Goal: Task Accomplishment & Management: Manage account settings

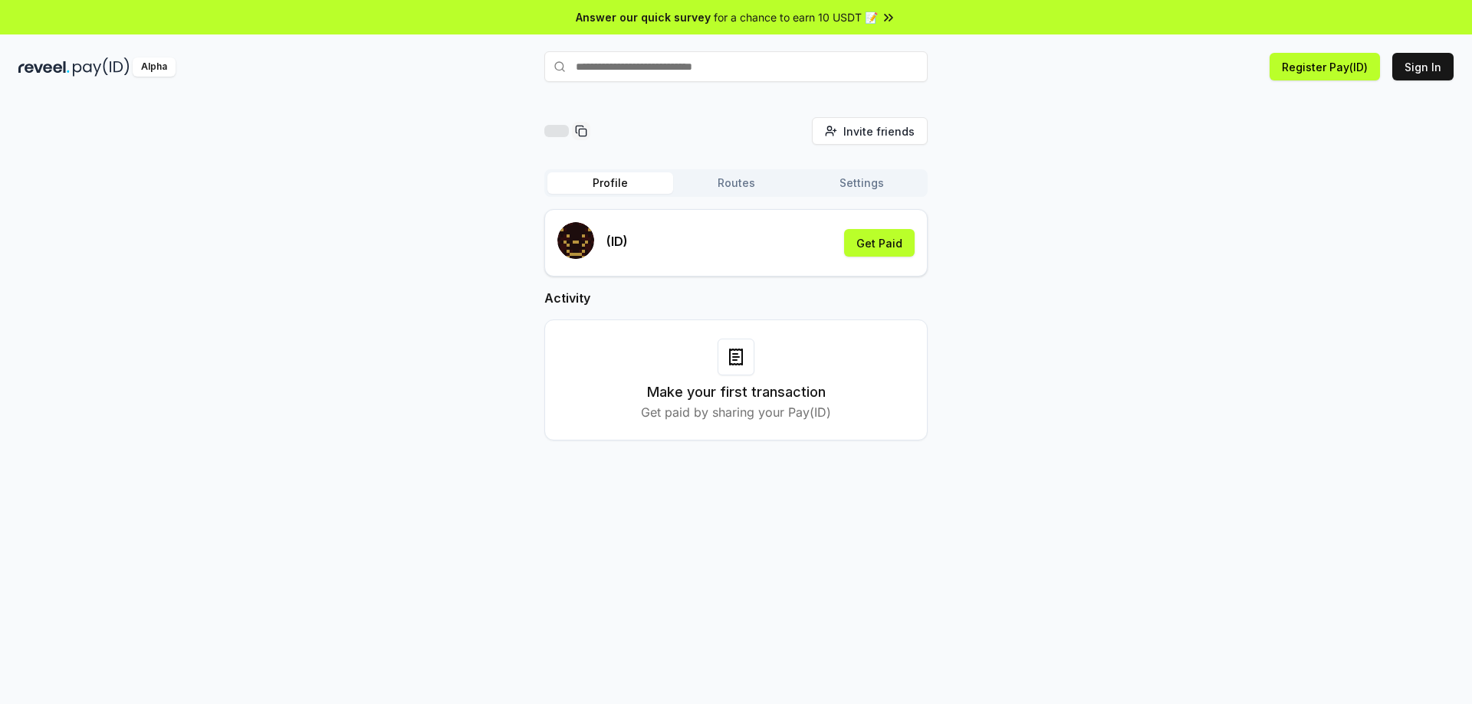
click at [643, 72] on input "text" at bounding box center [735, 66] width 383 height 31
click at [772, 154] on div "Invite friends Invite Profile Routes Settings (ID) Get Paid Activity Make your …" at bounding box center [735, 291] width 383 height 348
click at [976, 274] on div "Invite friends Invite Profile Routes Settings (ID) Get Paid Activity Make your …" at bounding box center [735, 291] width 1435 height 348
drag, startPoint x: 618, startPoint y: 240, endPoint x: 664, endPoint y: 232, distance: 46.8
click at [619, 240] on p "(ID)" at bounding box center [616, 241] width 21 height 18
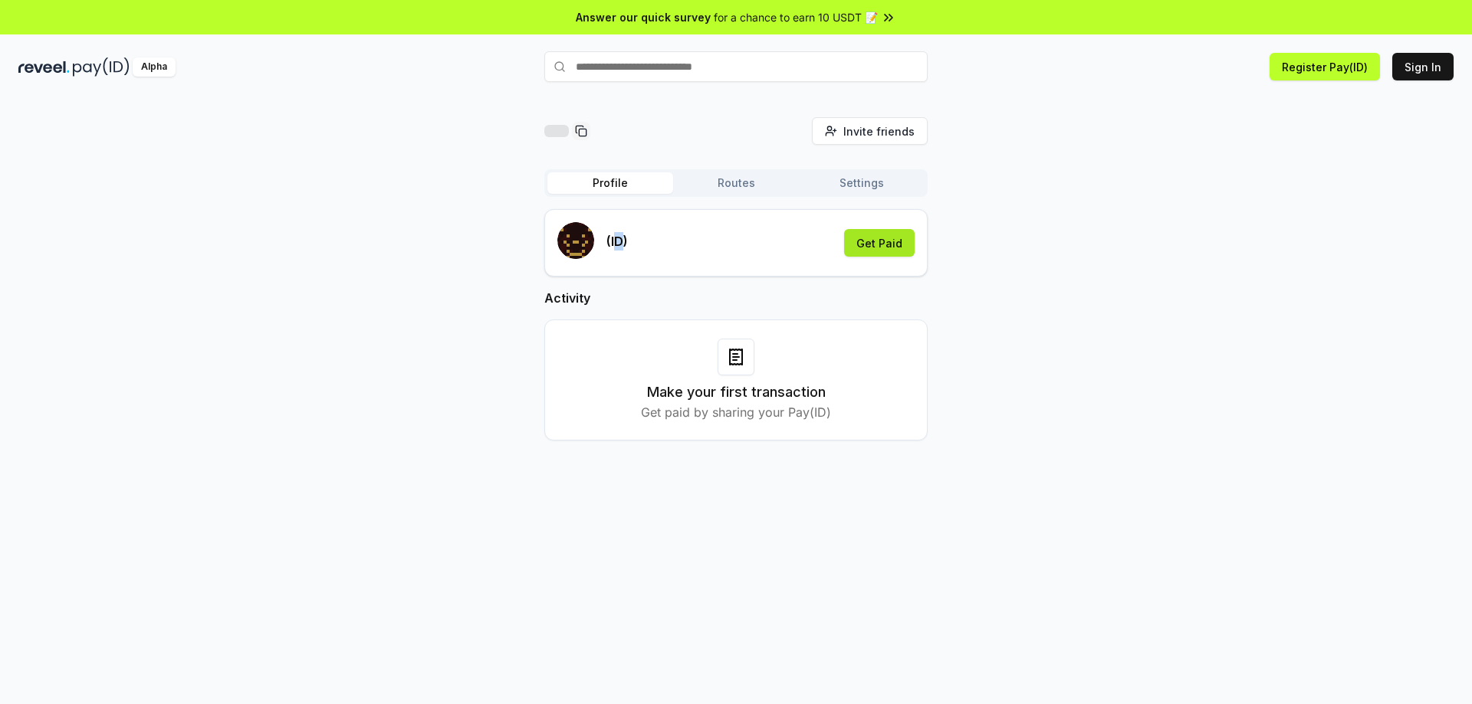
click at [871, 238] on button "Get Paid" at bounding box center [879, 243] width 71 height 28
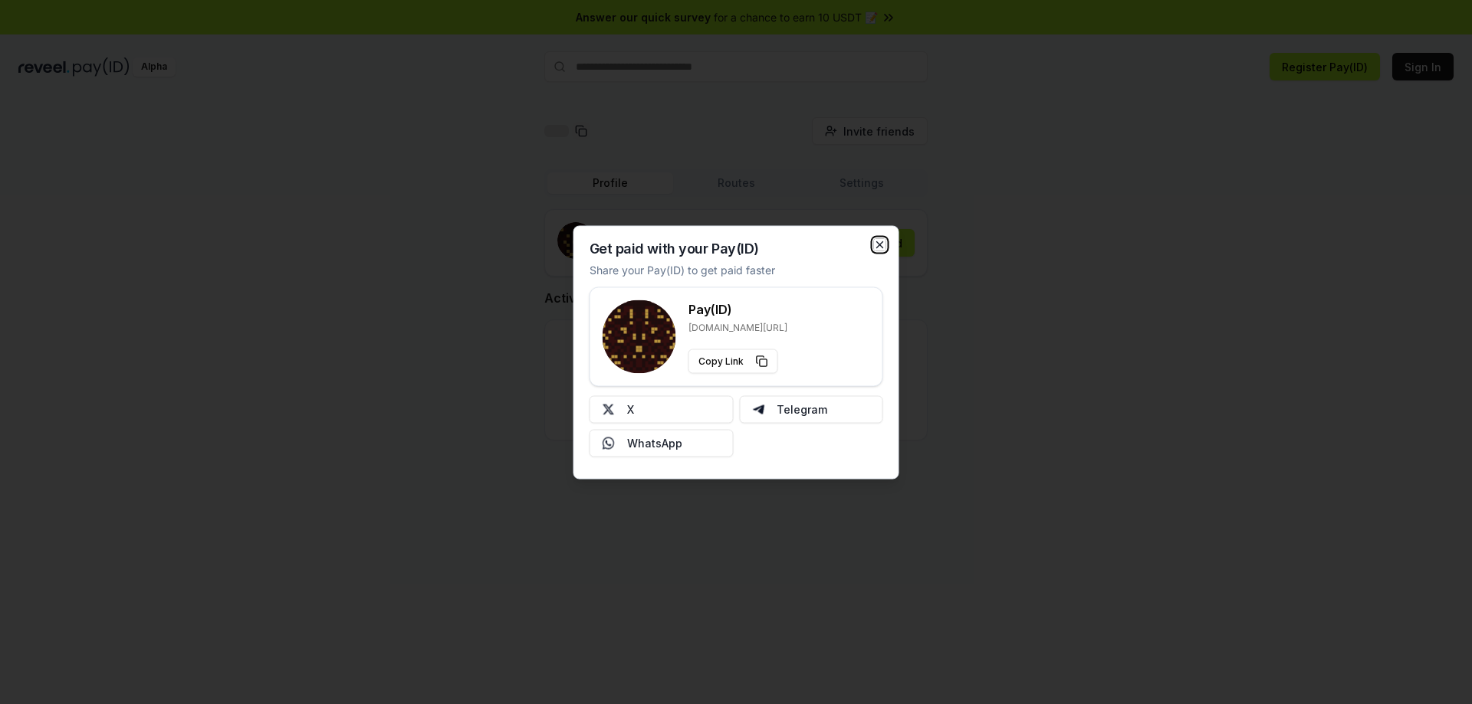
click at [882, 241] on icon "button" at bounding box center [880, 244] width 12 height 12
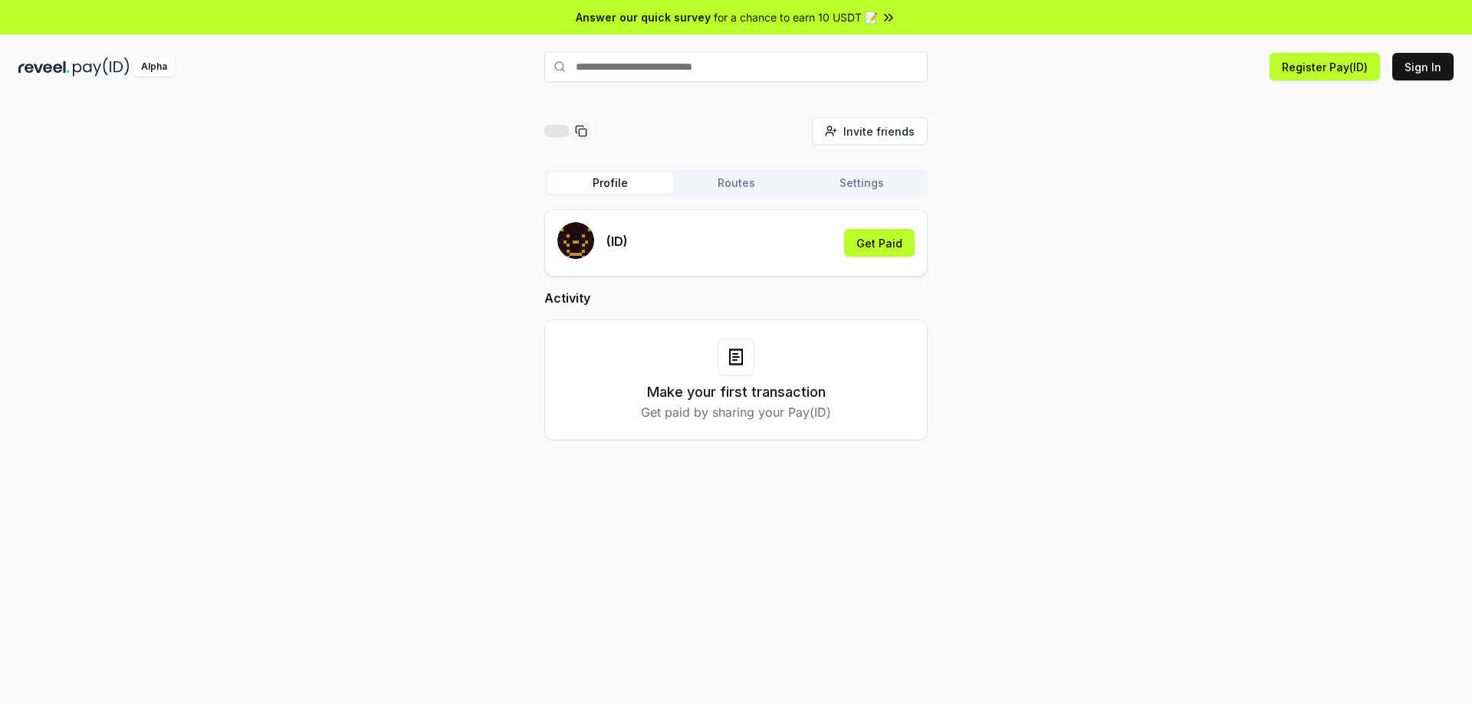
click at [641, 120] on div "Invite friends Invite" at bounding box center [735, 131] width 383 height 28
